Goal: Task Accomplishment & Management: Use online tool/utility

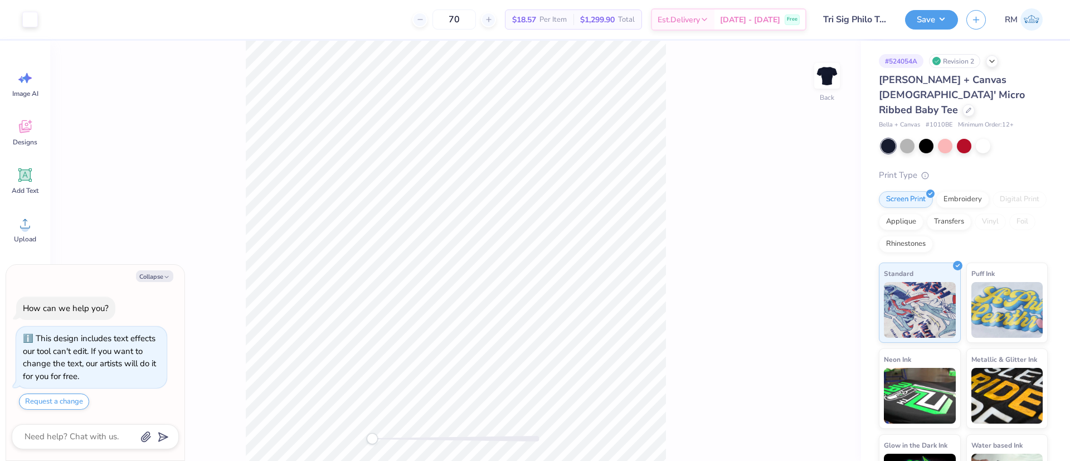
click at [669, 456] on div "Back" at bounding box center [455, 251] width 811 height 420
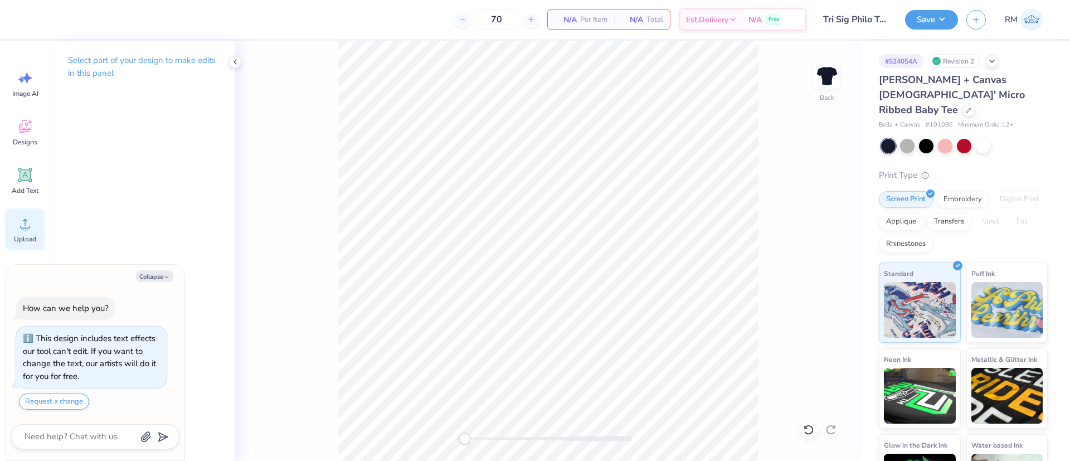
click at [34, 226] on div "Upload" at bounding box center [25, 229] width 40 height 42
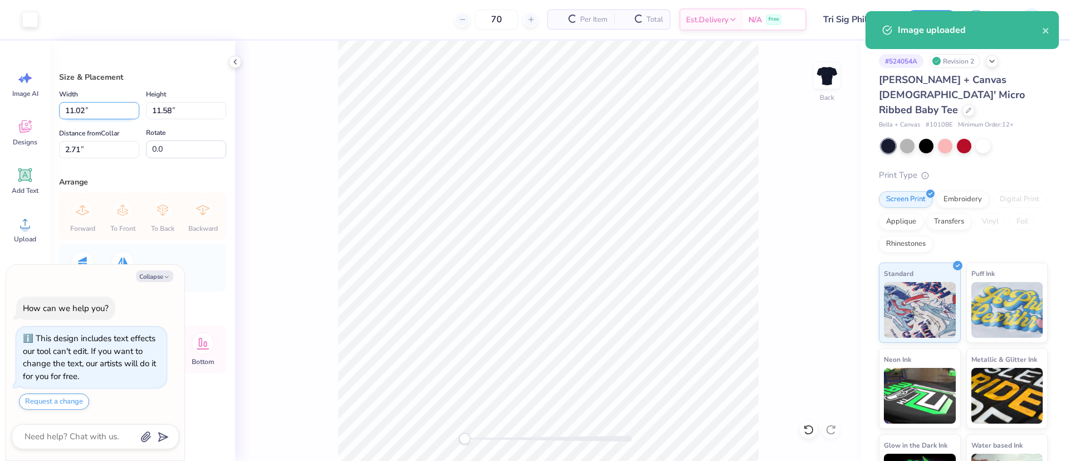
click at [87, 105] on input "11.02" at bounding box center [99, 110] width 80 height 17
click at [86, 105] on input "11.02" at bounding box center [99, 110] width 80 height 17
type textarea "x"
type input "7"
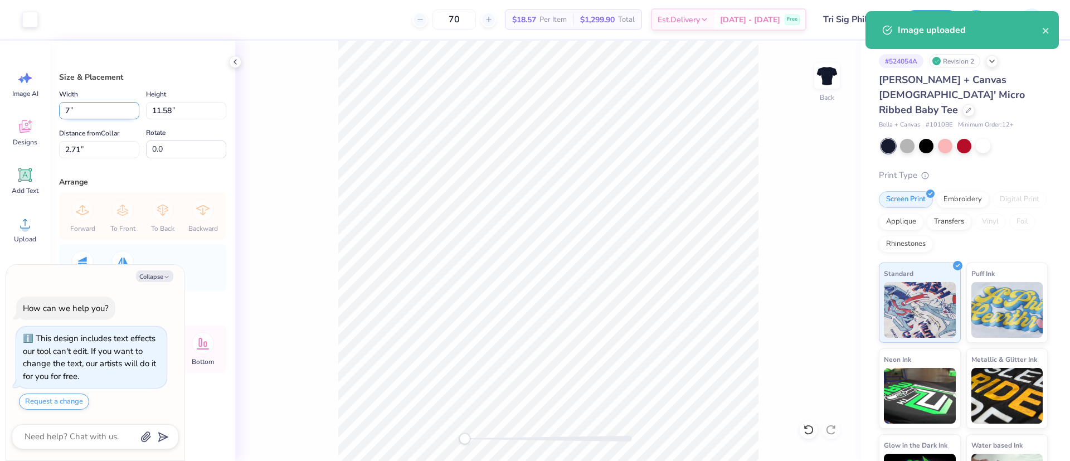
type textarea "x"
type input "7.00"
type input "7.35"
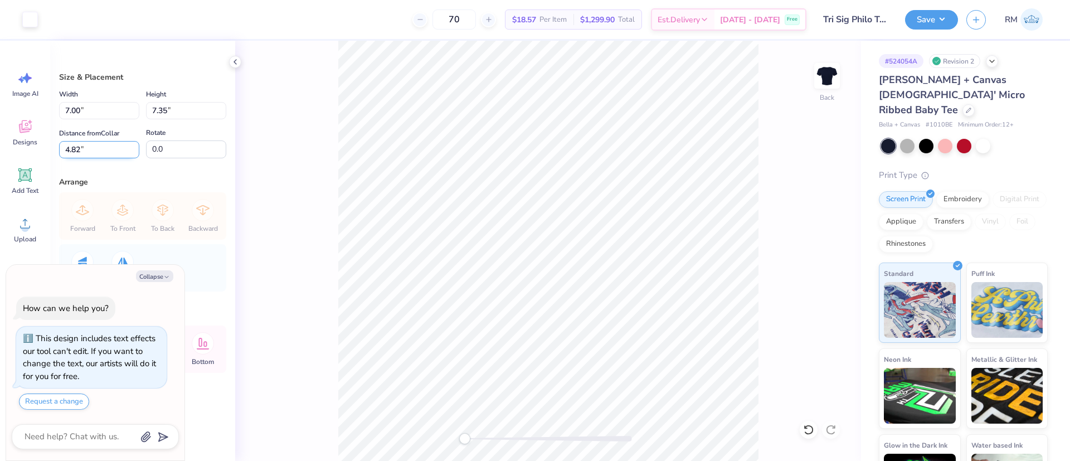
click at [93, 148] on input "4.82" at bounding box center [99, 149] width 80 height 17
type input "4"
type input "2"
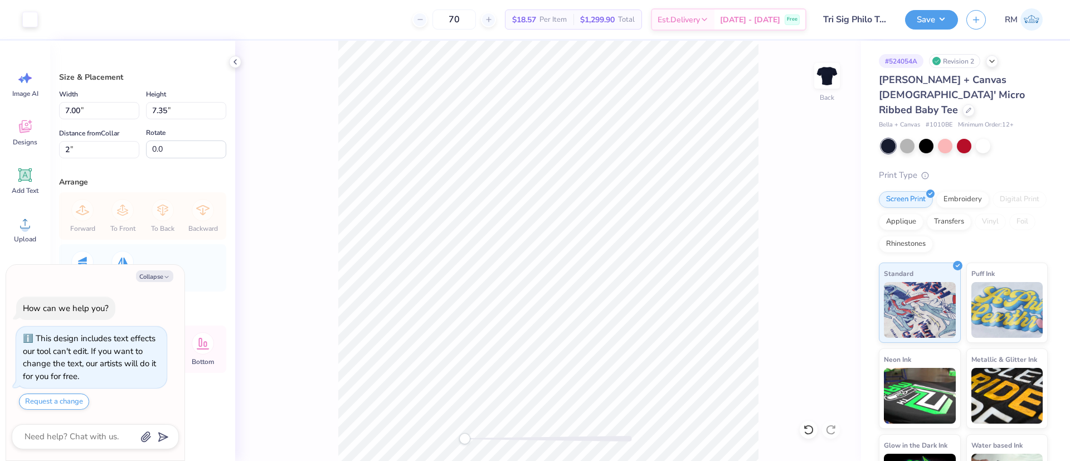
click at [331, 325] on div "Back" at bounding box center [548, 251] width 626 height 420
click at [157, 279] on button "Collapse" at bounding box center [154, 276] width 37 height 12
type textarea "x"
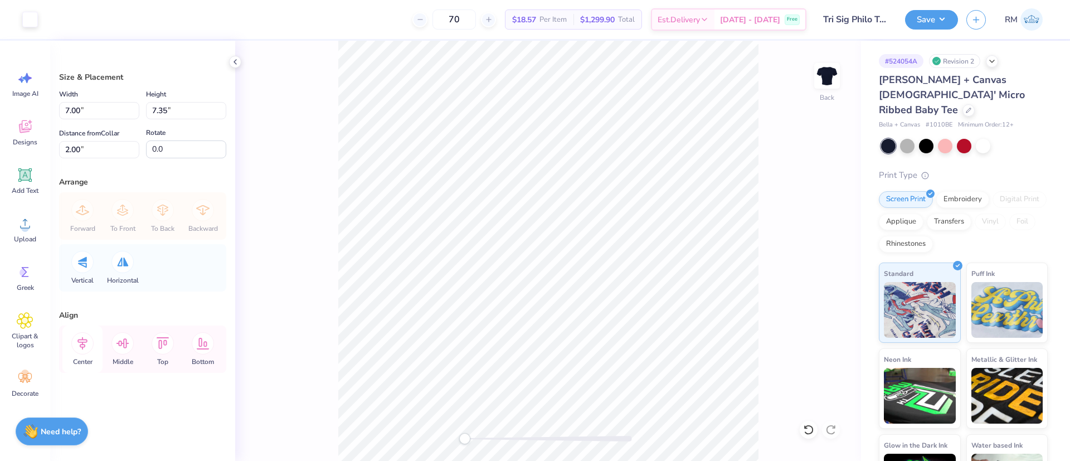
click at [83, 351] on icon at bounding box center [82, 343] width 22 height 22
click at [923, 15] on button "Save" at bounding box center [931, 18] width 53 height 20
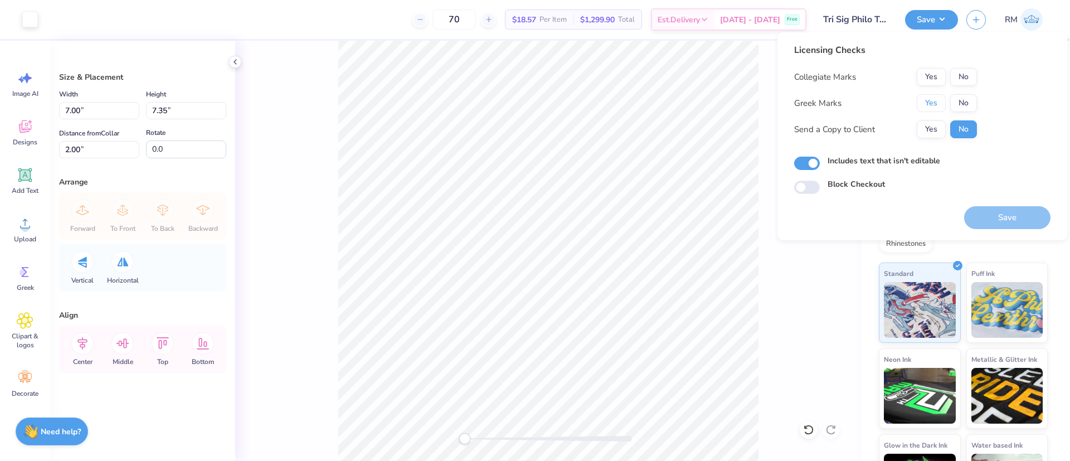
click at [925, 94] on button "Yes" at bounding box center [931, 103] width 29 height 18
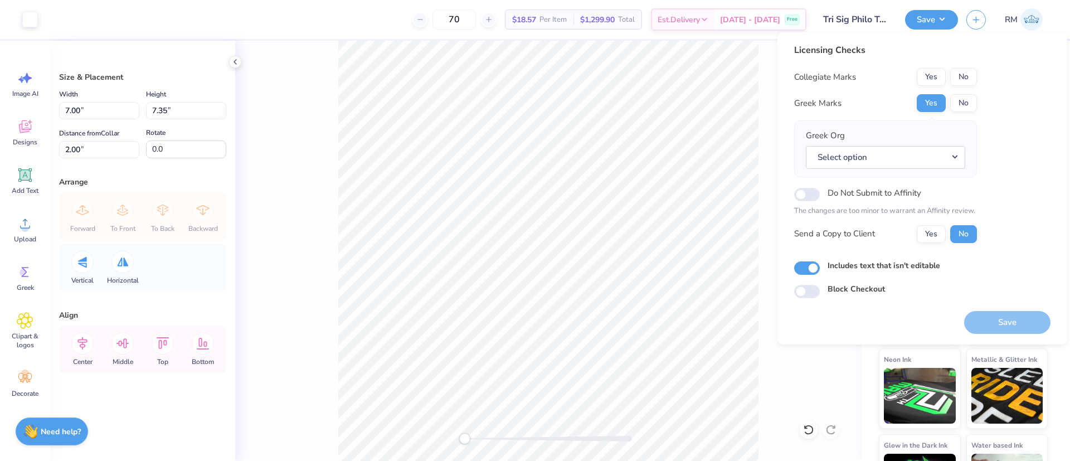
click at [961, 66] on div "Licensing Checks Collegiate Marks Yes No Greek Marks Yes No Greek Org Select op…" at bounding box center [885, 147] width 183 height 208
click at [963, 77] on button "No" at bounding box center [963, 77] width 27 height 18
click at [920, 161] on button "Select option" at bounding box center [885, 157] width 159 height 23
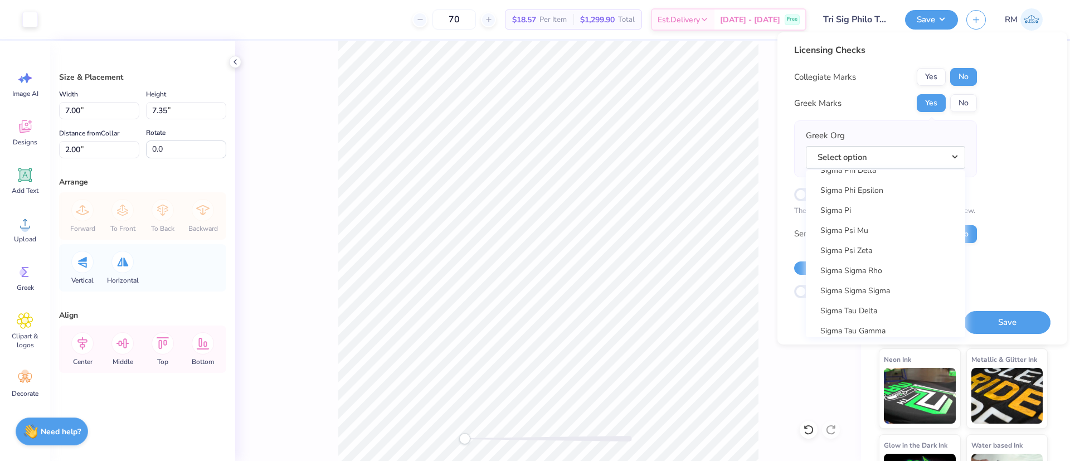
scroll to position [7420, 0]
click at [896, 321] on link "Sigma Sigma Sigma" at bounding box center [885, 325] width 150 height 18
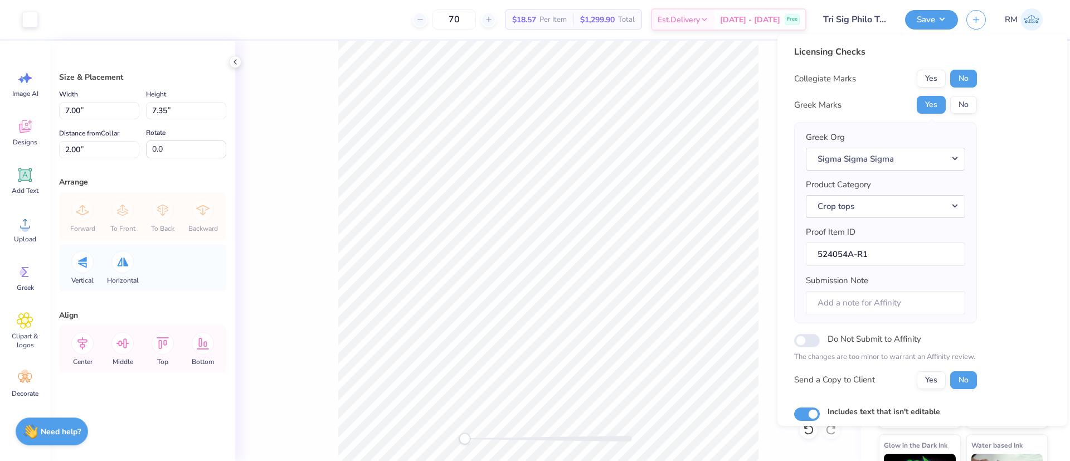
scroll to position [65, 0]
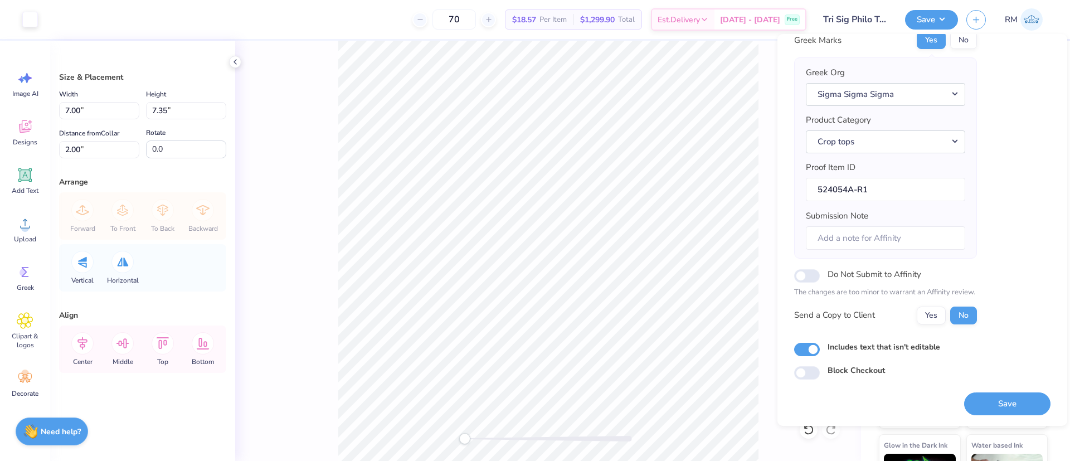
drag, startPoint x: 1000, startPoint y: 404, endPoint x: 1019, endPoint y: 422, distance: 26.0
click at [1019, 422] on div "Licensing Checks Collegiate Marks Yes No Greek Marks Yes No Greek Org Sigma Sig…" at bounding box center [922, 230] width 290 height 392
click at [991, 382] on div "Save" at bounding box center [1007, 396] width 86 height 35
click at [988, 403] on button "Save" at bounding box center [1007, 403] width 86 height 23
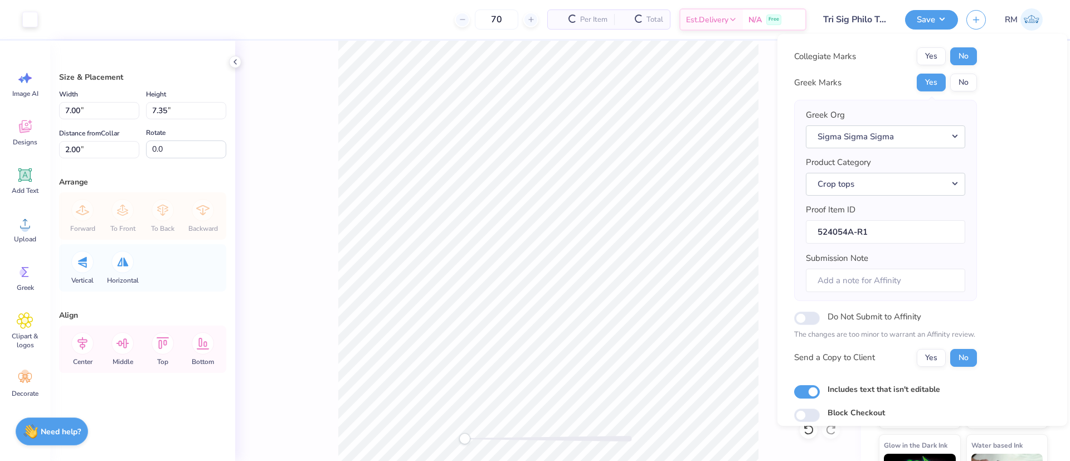
scroll to position [0, 0]
